Goal: Task Accomplishment & Management: Manage account settings

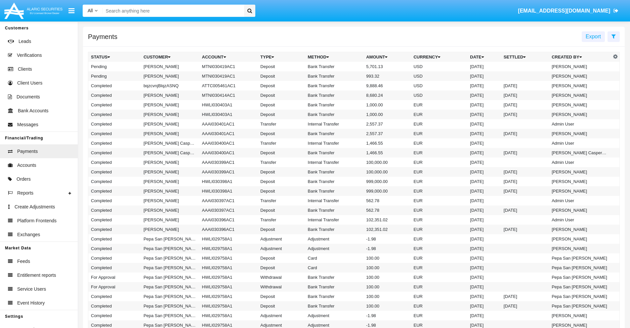
click at [614, 36] on icon at bounding box center [614, 36] width 4 height 5
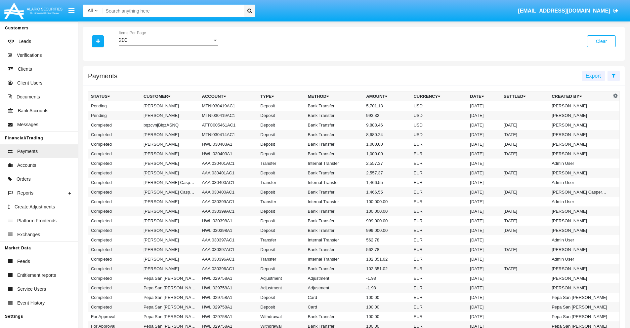
click at [168, 40] on div "200" at bounding box center [166, 40] width 94 height 6
click at [168, 45] on span "10" at bounding box center [169, 45] width 100 height 16
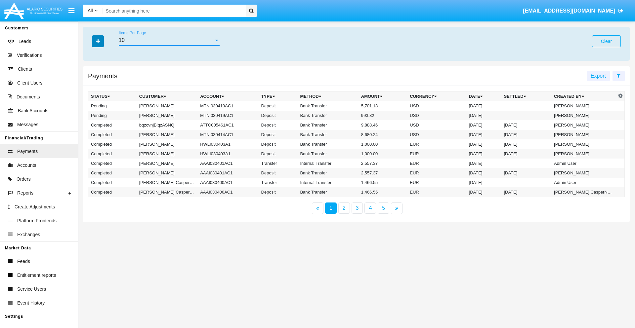
click at [98, 41] on icon "button" at bounding box center [98, 41] width 4 height 5
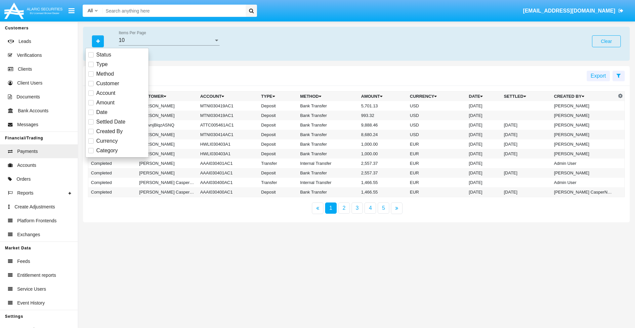
click at [104, 55] on span "Status" at bounding box center [103, 55] width 15 height 8
click at [91, 58] on input "Status" at bounding box center [91, 58] width 0 height 0
checkbox input "true"
click at [98, 41] on icon "button" at bounding box center [98, 41] width 4 height 5
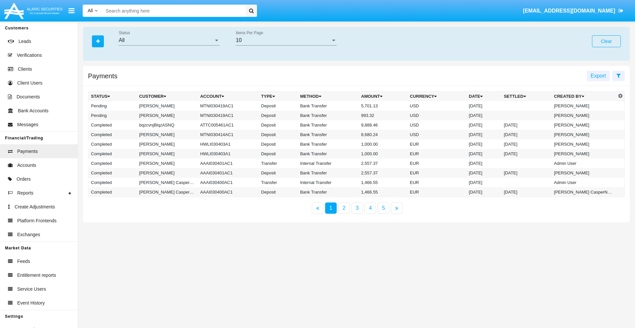
click at [169, 40] on div "All" at bounding box center [166, 40] width 95 height 6
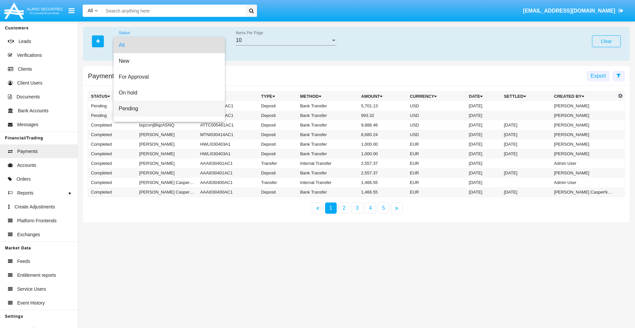
click at [166, 109] on span "Pending" at bounding box center [169, 109] width 101 height 16
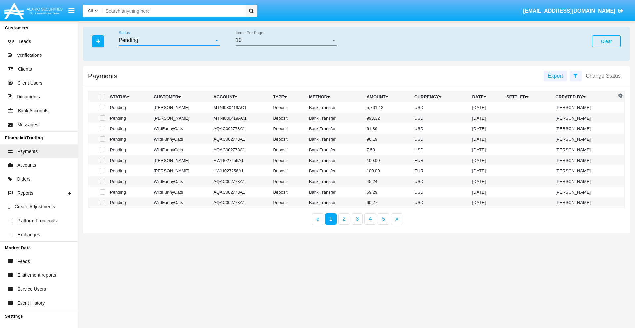
click at [102, 97] on span at bounding box center [102, 96] width 5 height 5
click at [102, 100] on input "checkbox" at bounding box center [102, 100] width 0 height 0
checkbox input "true"
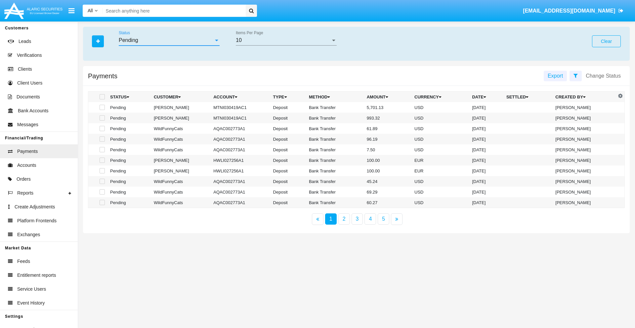
checkbox input "true"
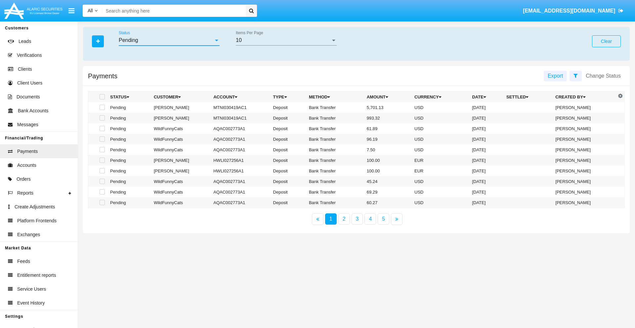
checkbox input "true"
click at [102, 97] on span at bounding box center [102, 96] width 5 height 5
click at [102, 100] on input "checkbox" at bounding box center [102, 100] width 0 height 0
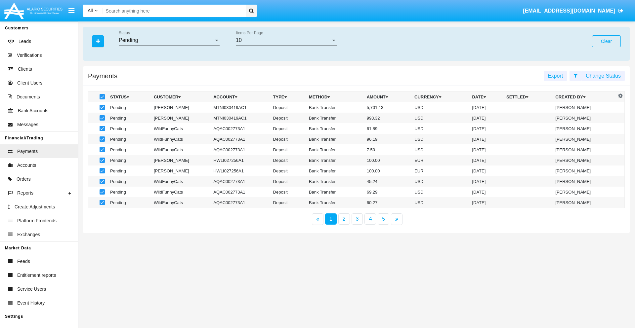
checkbox input "false"
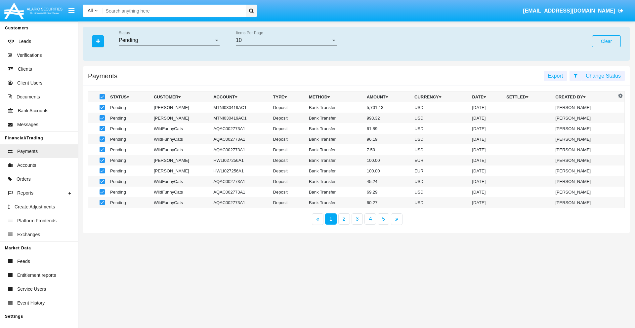
checkbox input "false"
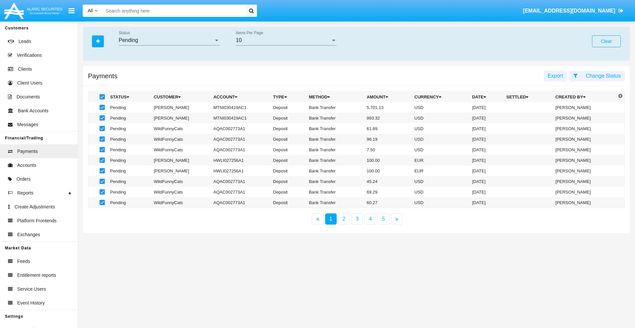
checkbox input "false"
